Goal: Find specific page/section: Find specific page/section

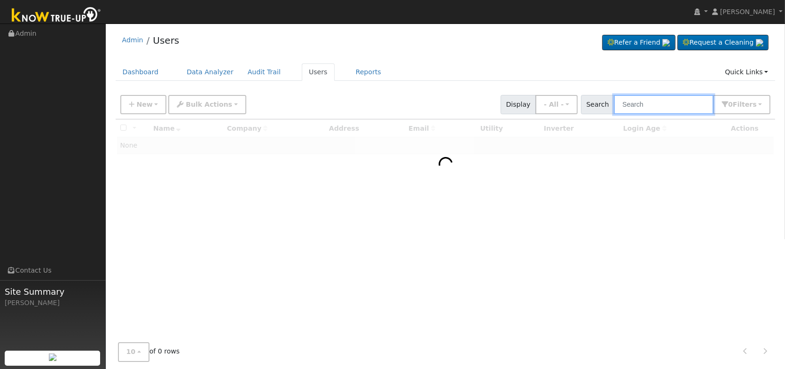
click at [642, 101] on input "text" at bounding box center [664, 104] width 100 height 19
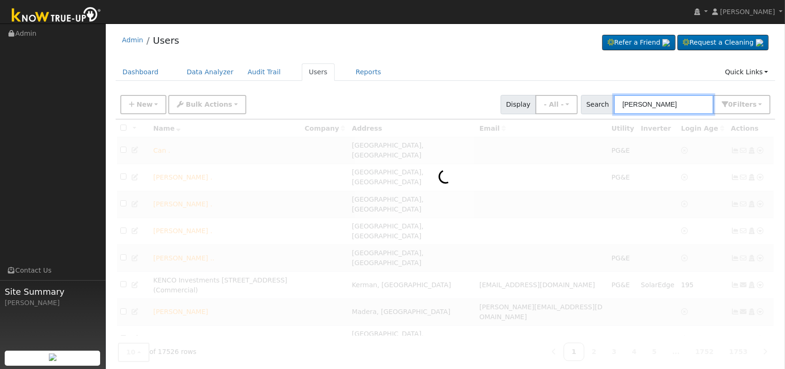
type input "[PERSON_NAME]"
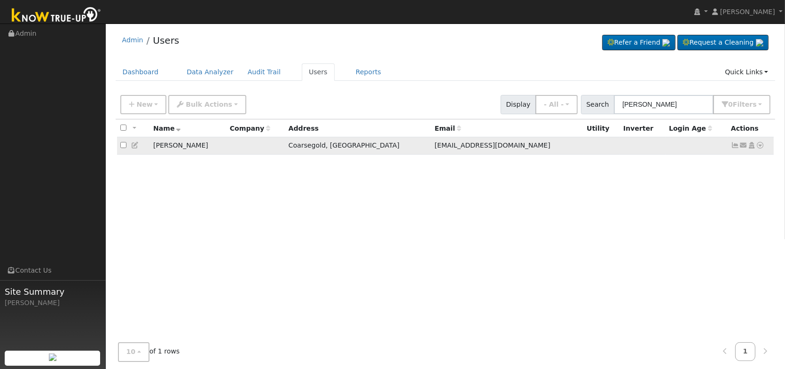
click at [738, 147] on icon at bounding box center [735, 145] width 8 height 7
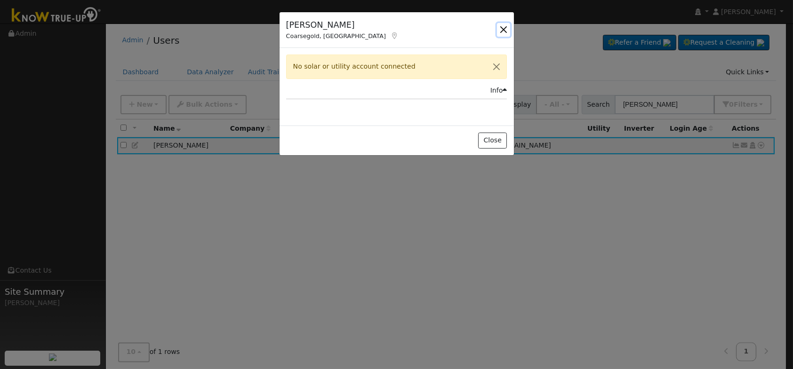
click at [509, 30] on button "button" at bounding box center [503, 29] width 13 height 13
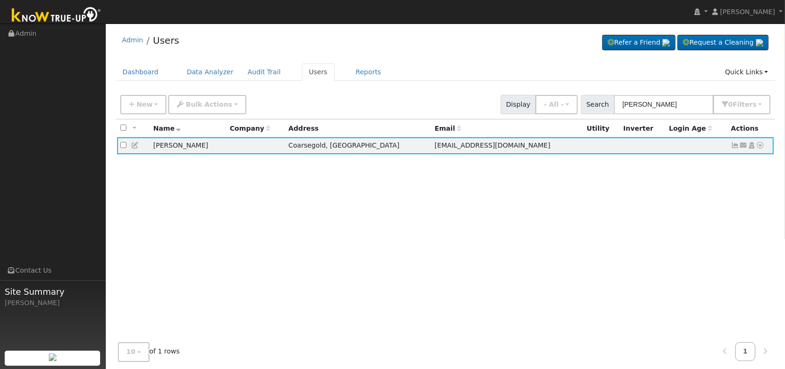
click at [60, 20] on img at bounding box center [56, 15] width 99 height 21
